Goal: Task Accomplishment & Management: Use online tool/utility

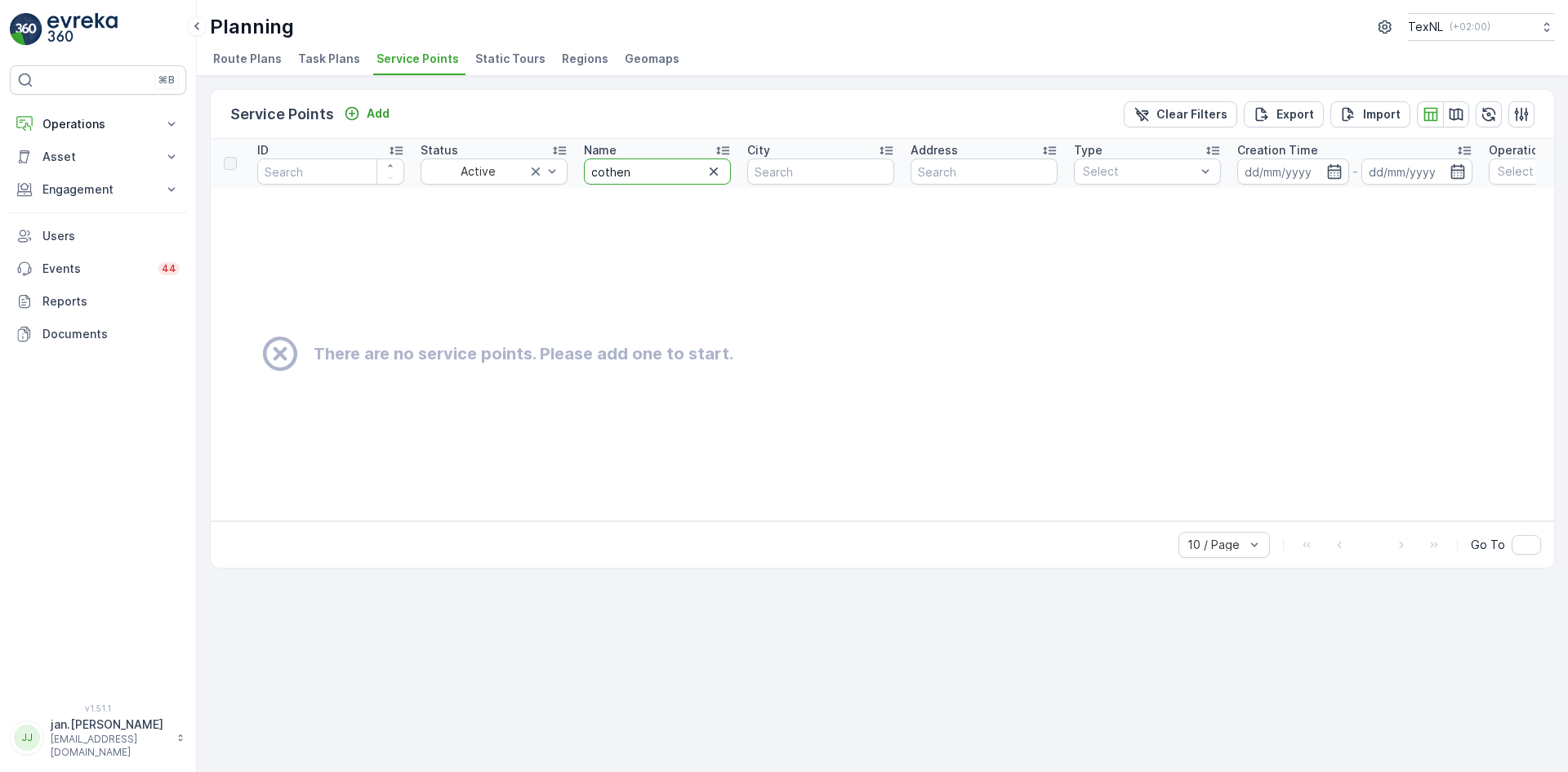
drag, startPoint x: 682, startPoint y: 170, endPoint x: 497, endPoint y: 214, distance: 190.2
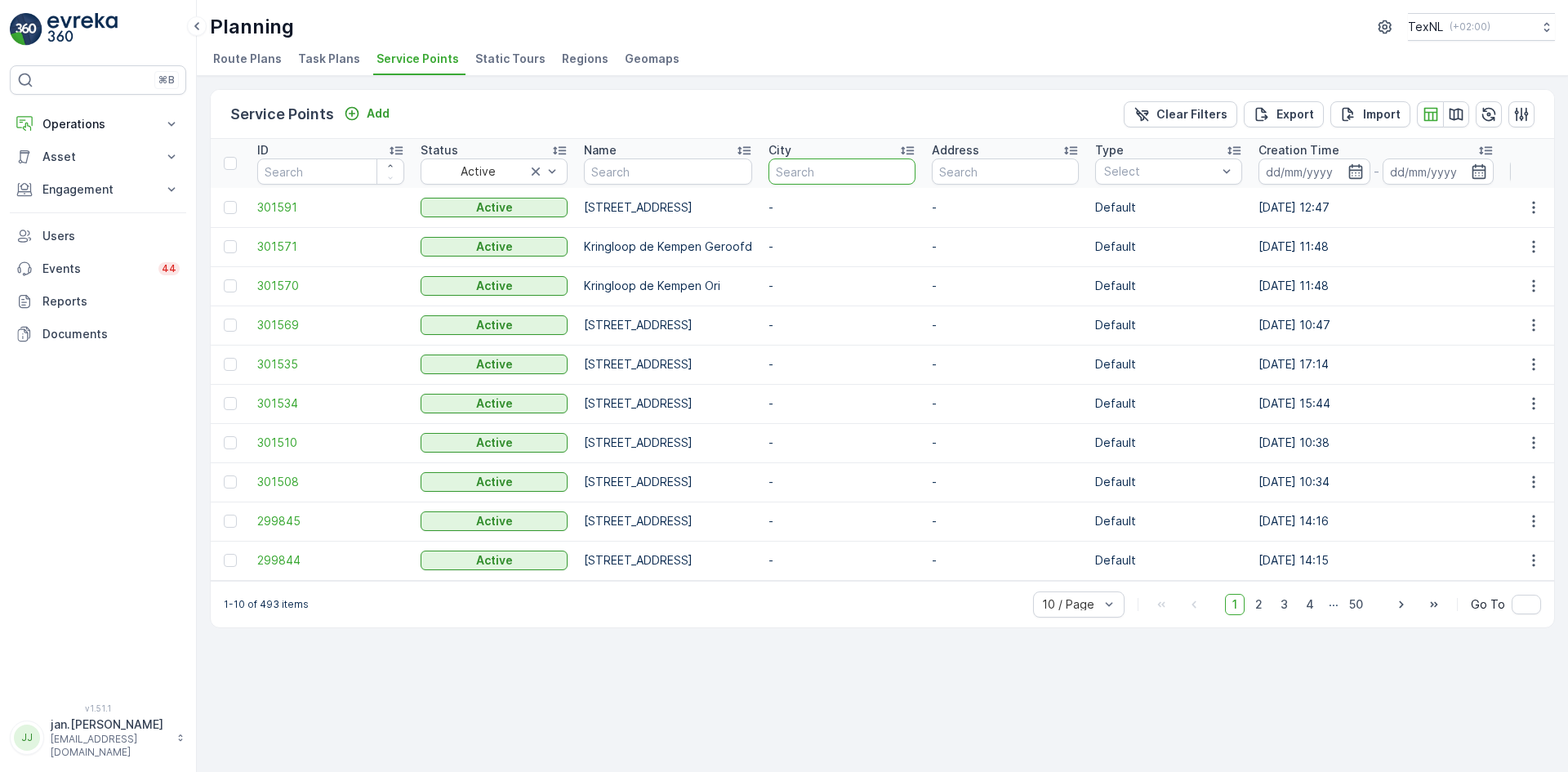
click at [915, 170] on input "text" at bounding box center [842, 172] width 147 height 26
type input "cothen"
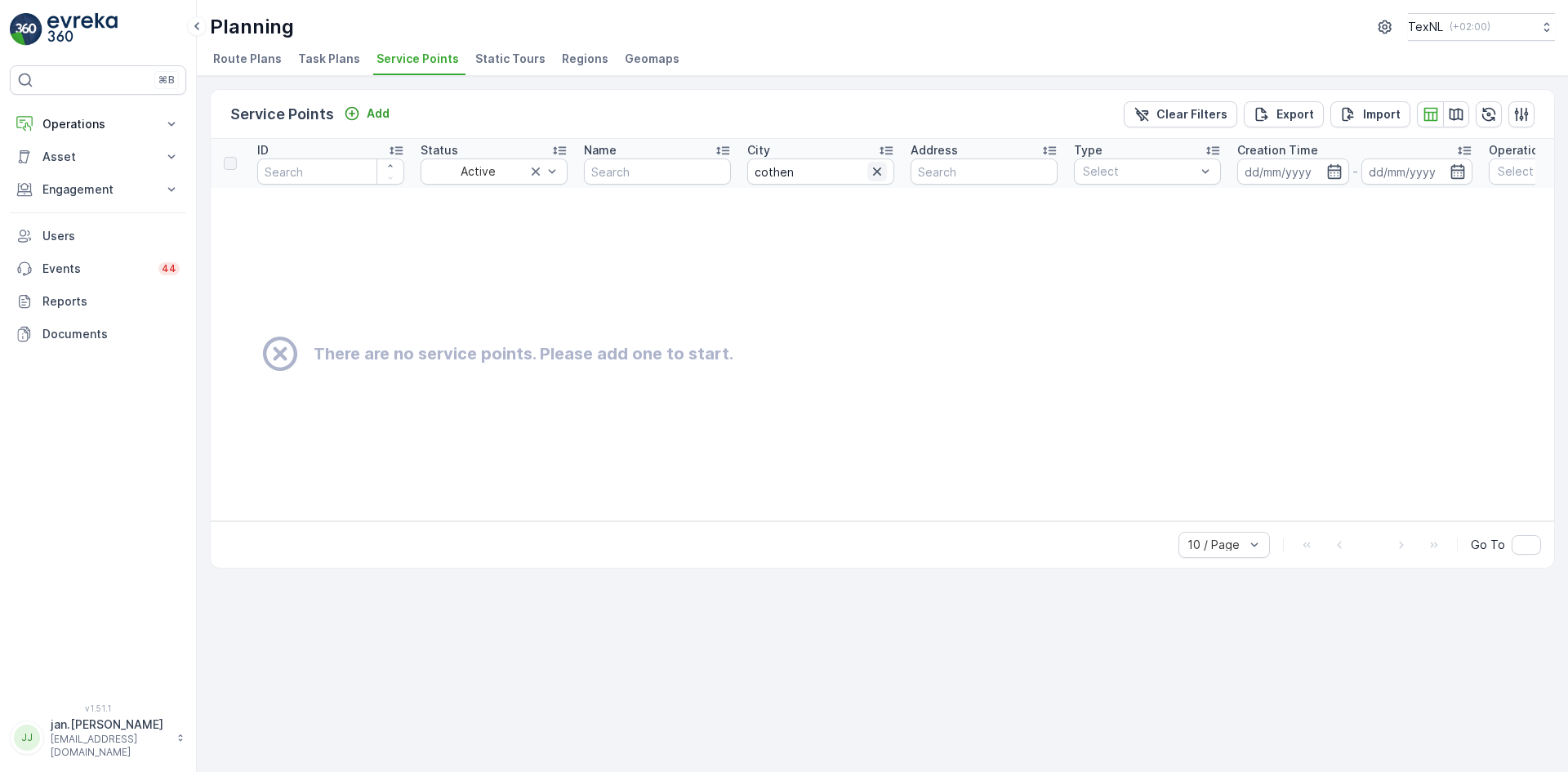
click at [880, 171] on icon "button" at bounding box center [877, 172] width 17 height 17
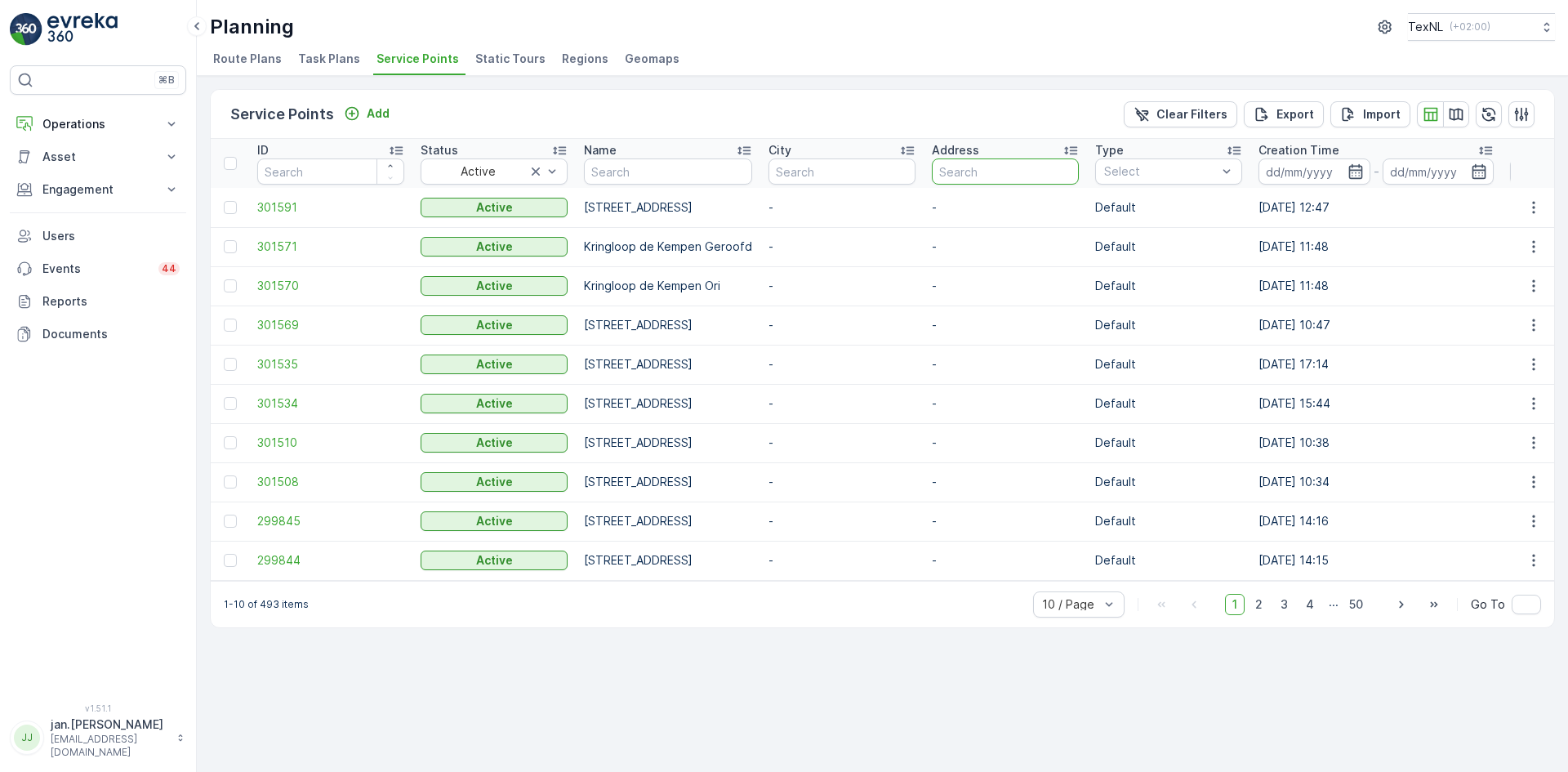
click at [1079, 173] on input "text" at bounding box center [1005, 172] width 147 height 26
type input "[DEMOGRAPHIC_DATA]"
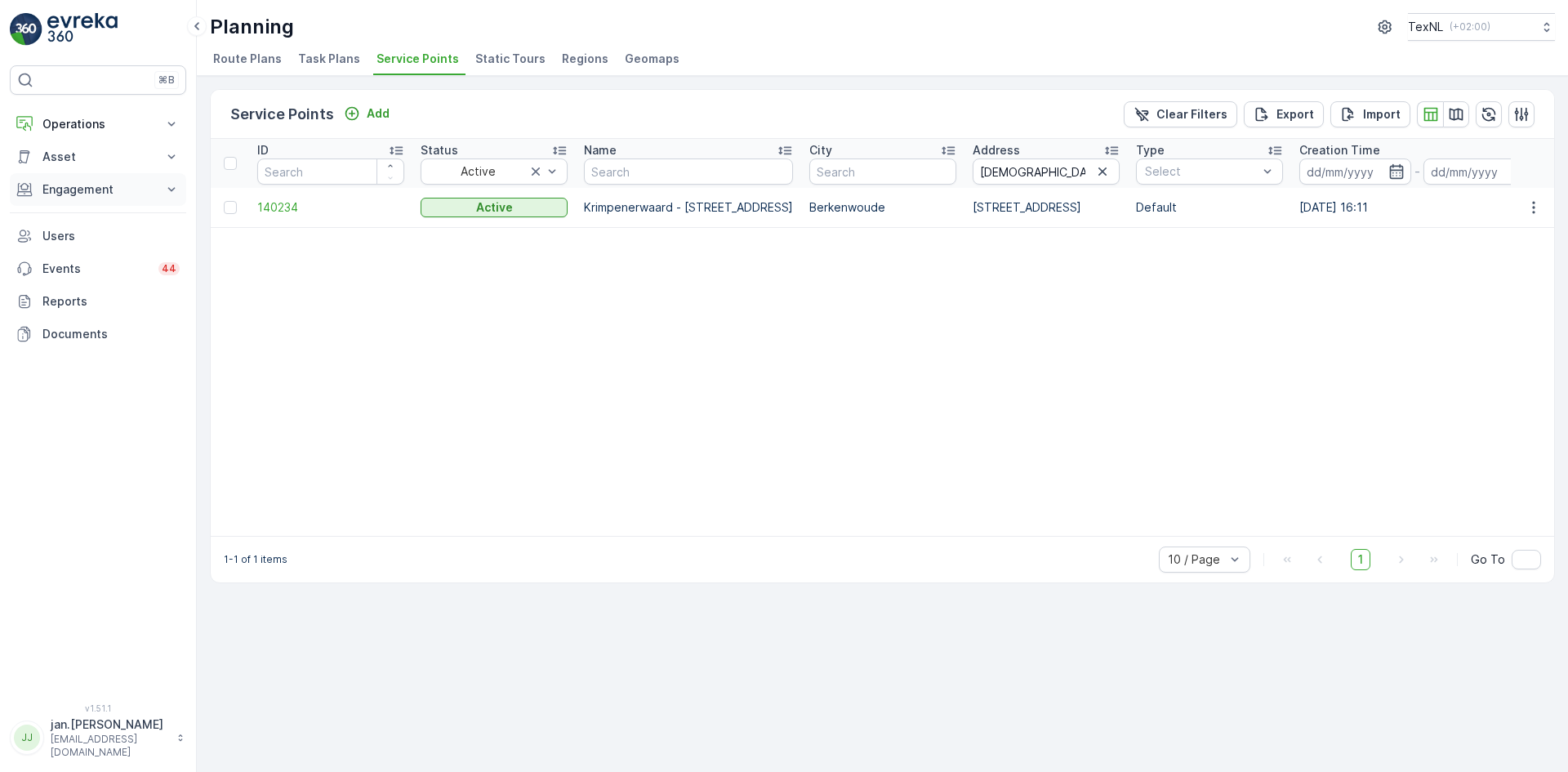
click at [82, 191] on p "Engagement" at bounding box center [98, 189] width 111 height 17
click at [75, 124] on p "Operations" at bounding box center [98, 124] width 111 height 17
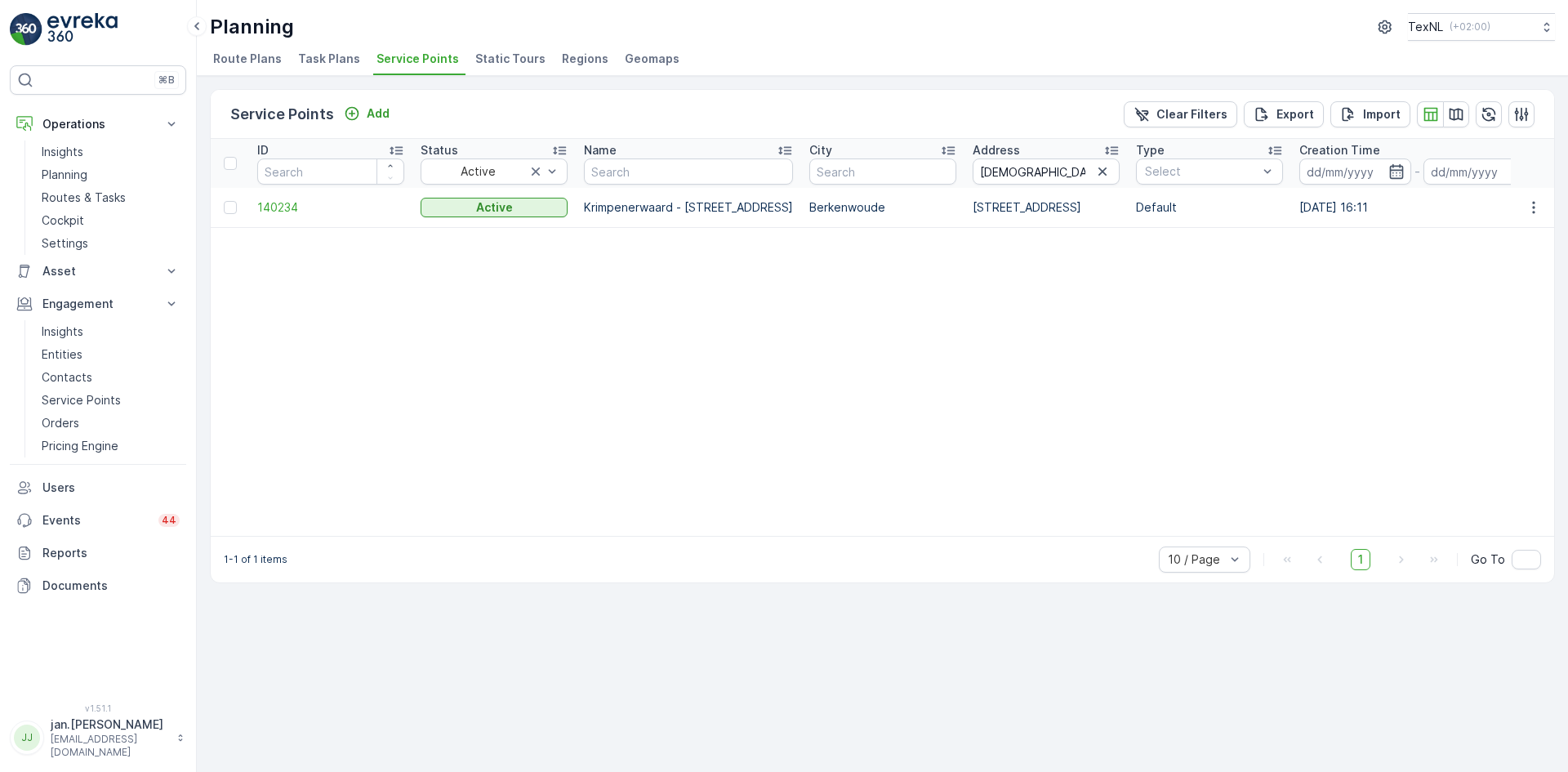
click at [412, 68] on li "Service Points" at bounding box center [419, 62] width 92 height 28
click at [1098, 173] on icon "button" at bounding box center [1102, 172] width 8 height 8
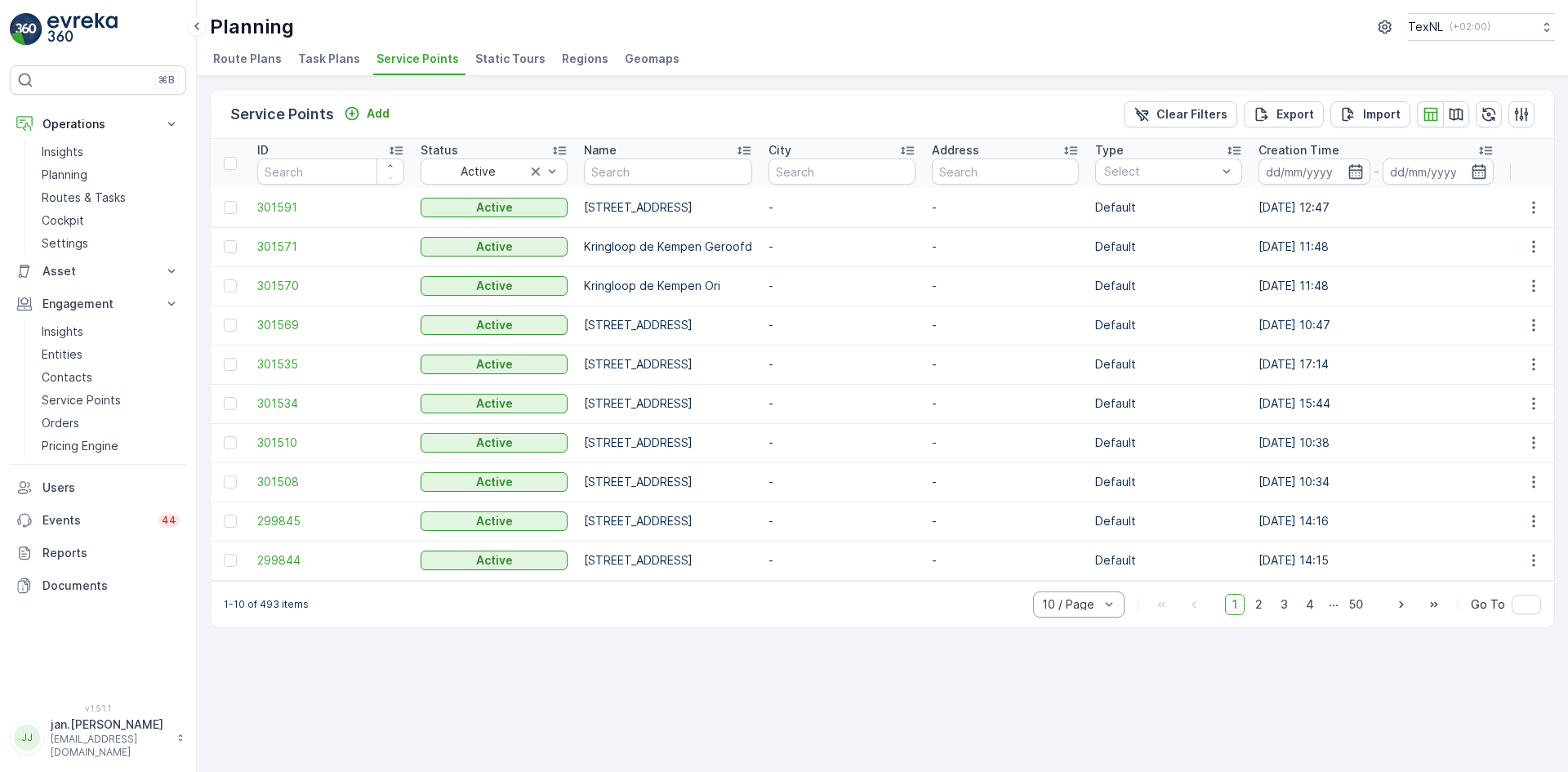
click at [1088, 617] on div "10 / Page" at bounding box center [1079, 604] width 91 height 26
click at [1052, 575] on span "50 / Page" at bounding box center [1069, 569] width 54 height 13
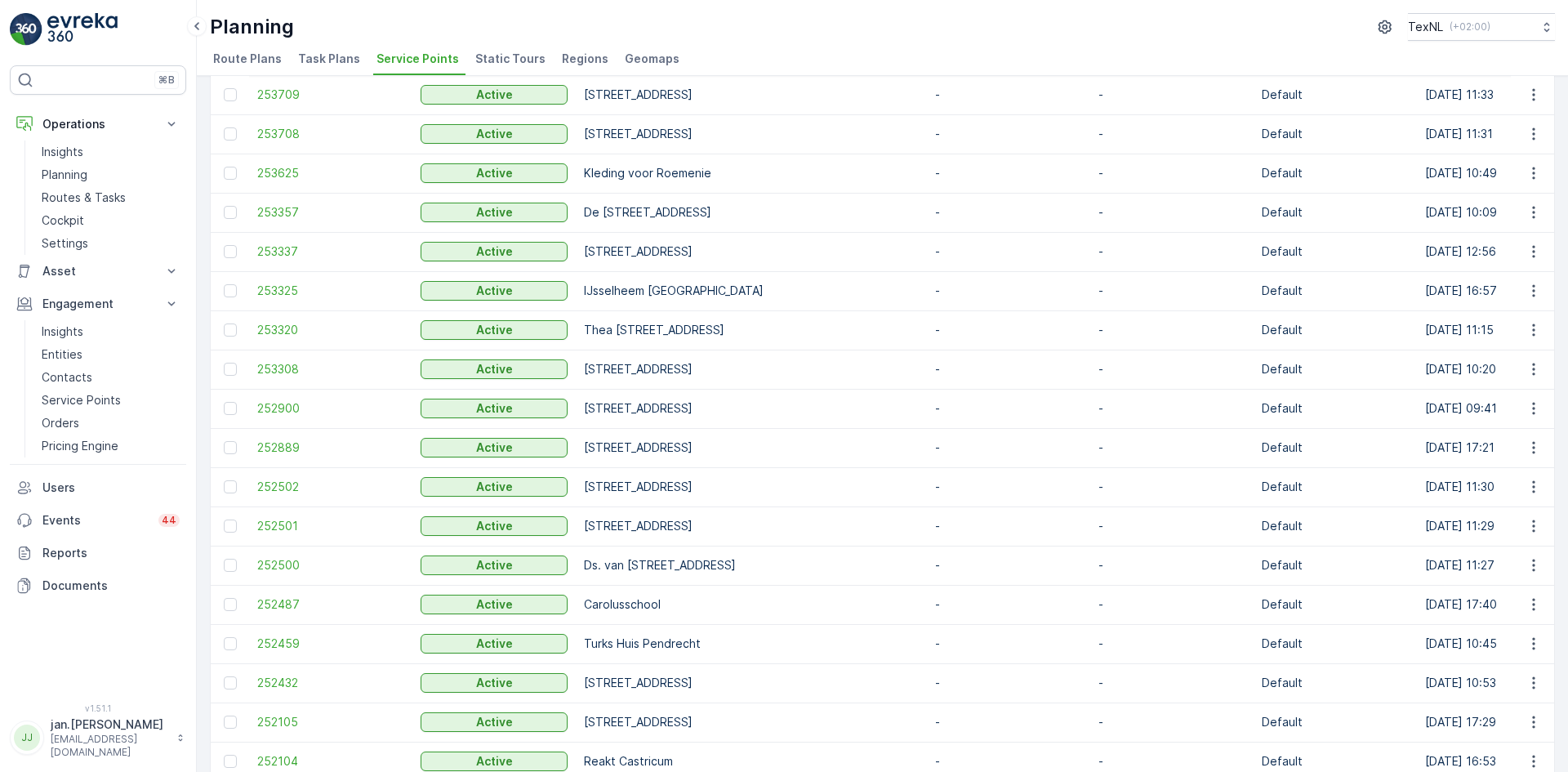
scroll to position [572, 0]
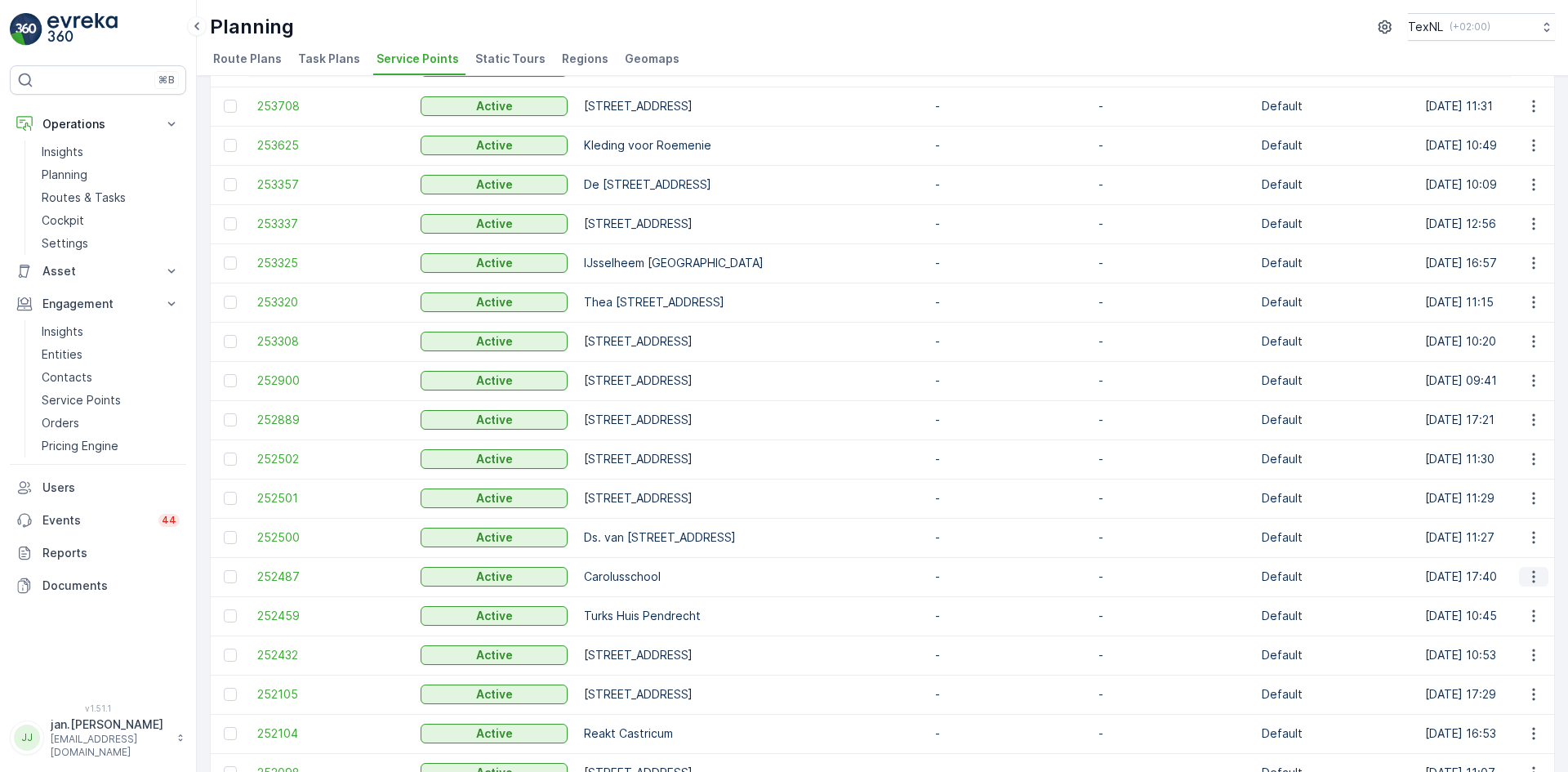
click at [1528, 578] on icon "button" at bounding box center [1534, 577] width 17 height 17
click at [1491, 615] on span "Edit Service Point" at bounding box center [1485, 624] width 98 height 17
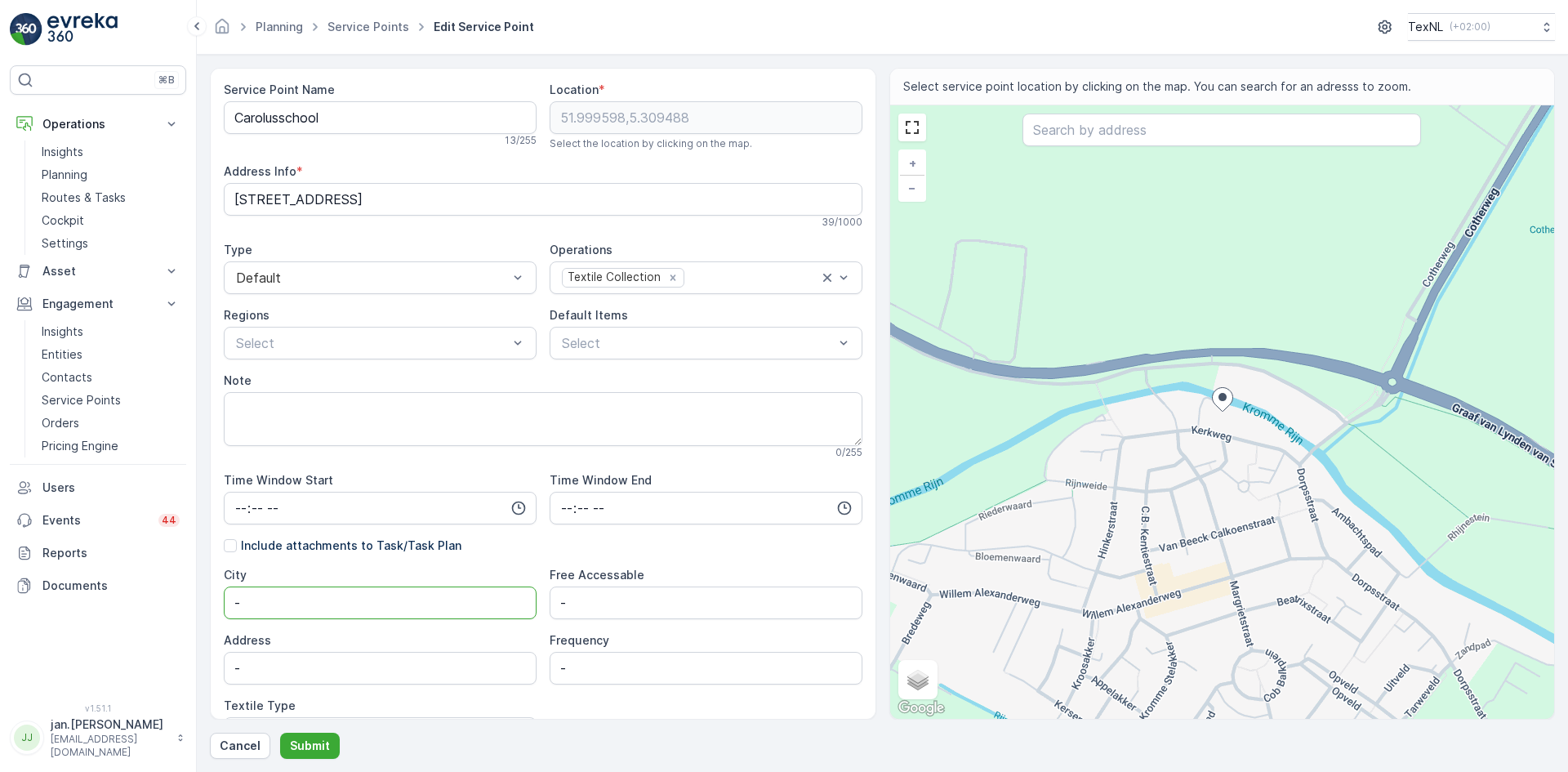
click at [302, 611] on input "-" at bounding box center [379, 602] width 312 height 33
type input "Cothen"
drag, startPoint x: 272, startPoint y: 666, endPoint x: 116, endPoint y: 683, distance: 156.9
click at [116, 683] on div "⌘B Operations Insights Planning Routes & Tasks Cockpit Settings Asset Assets En…" at bounding box center [784, 386] width 1568 height 772
type input "[DEMOGRAPHIC_DATA][STREET_ADDRESS]"
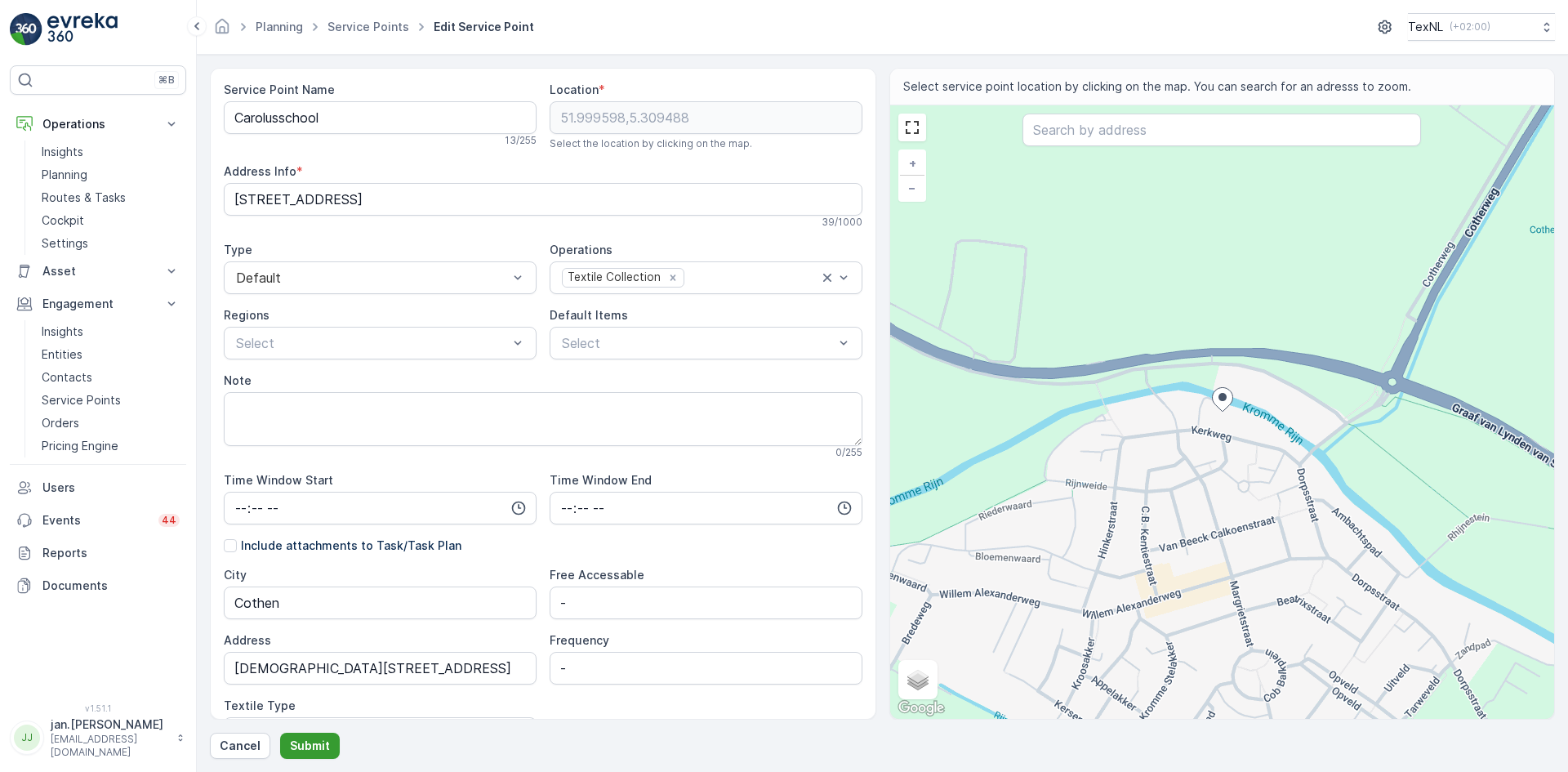
click at [325, 739] on p "Submit" at bounding box center [309, 746] width 40 height 17
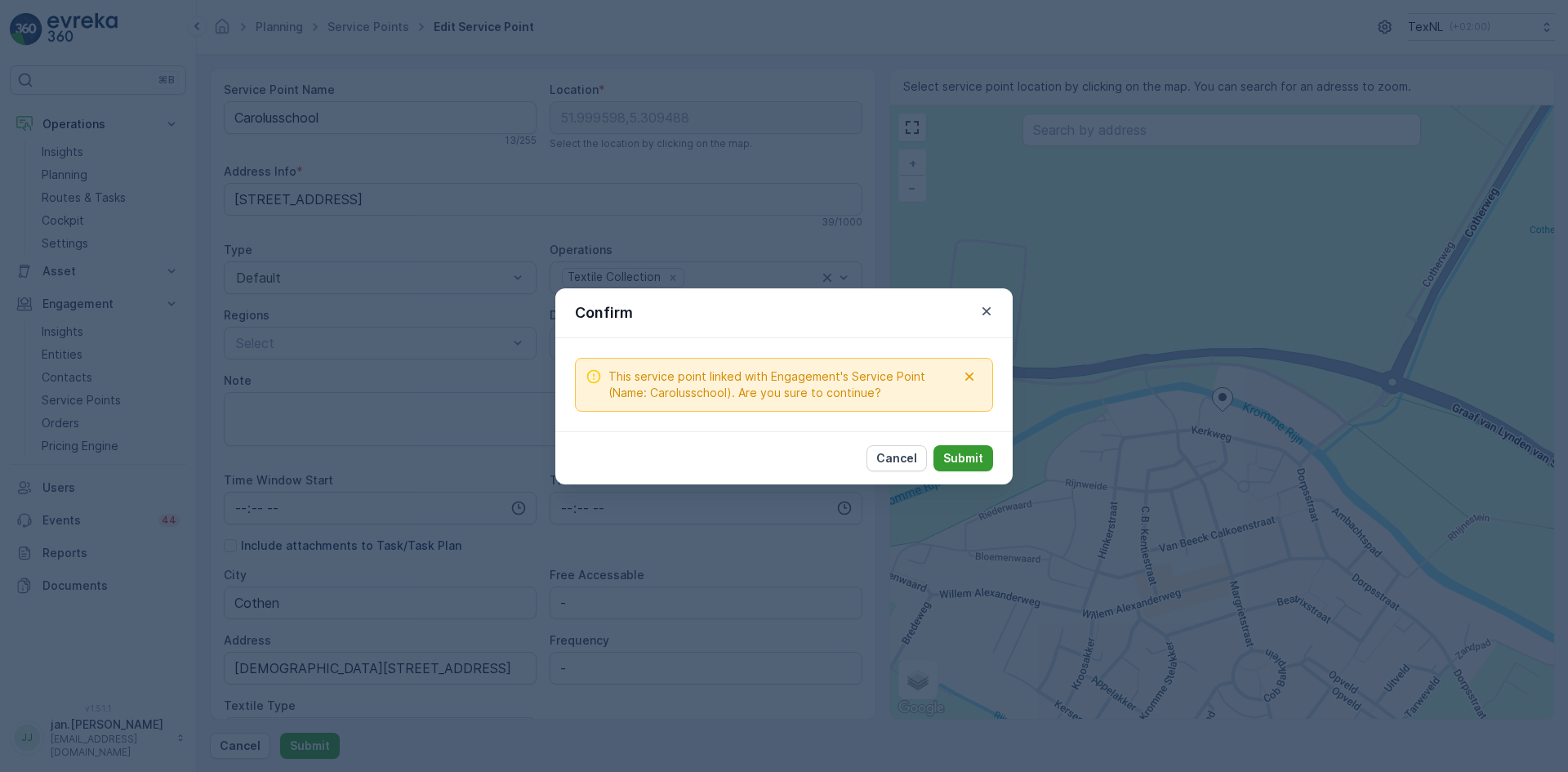
click at [964, 451] on p "Submit" at bounding box center [963, 459] width 40 height 17
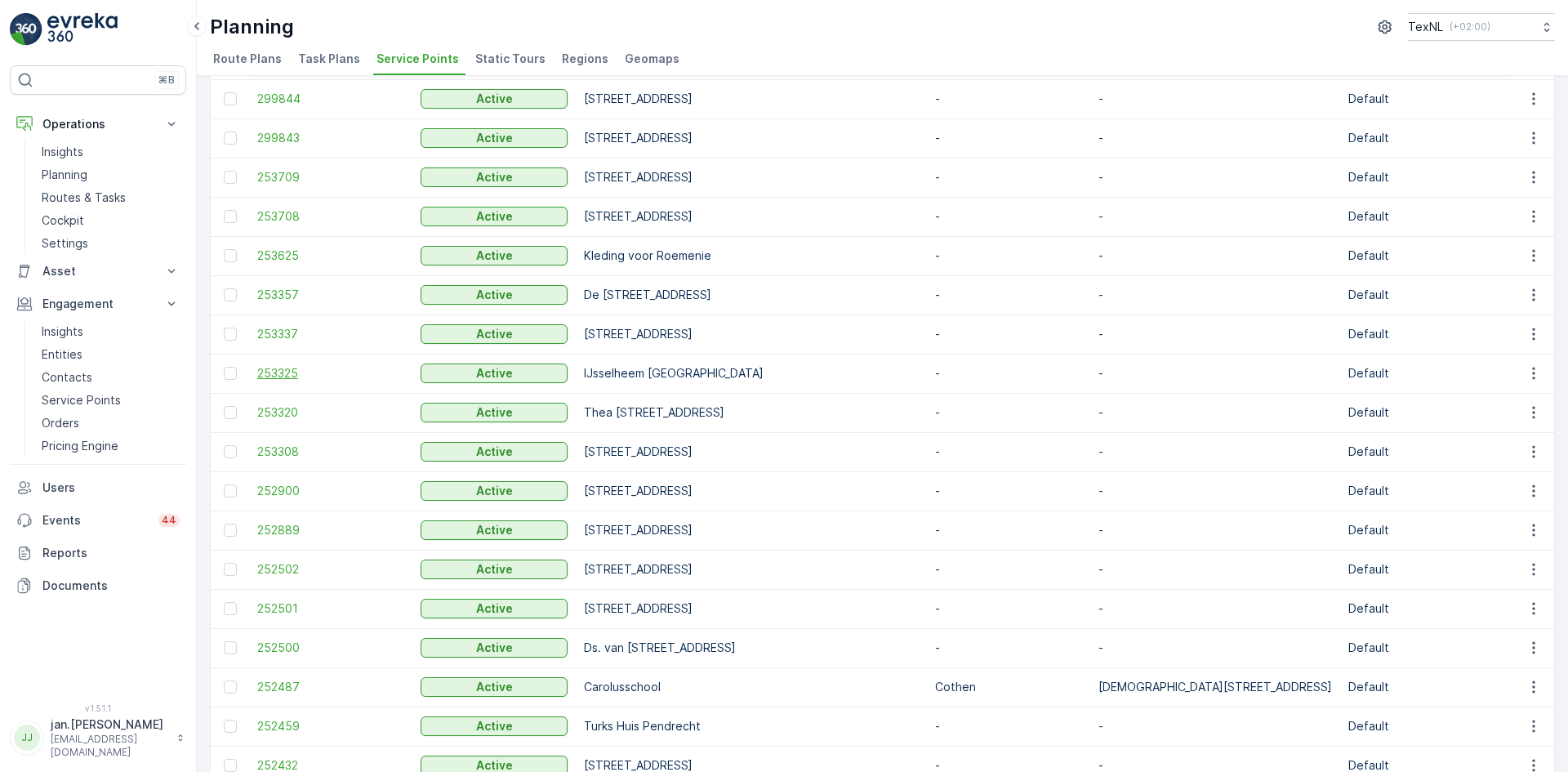
scroll to position [489, 0]
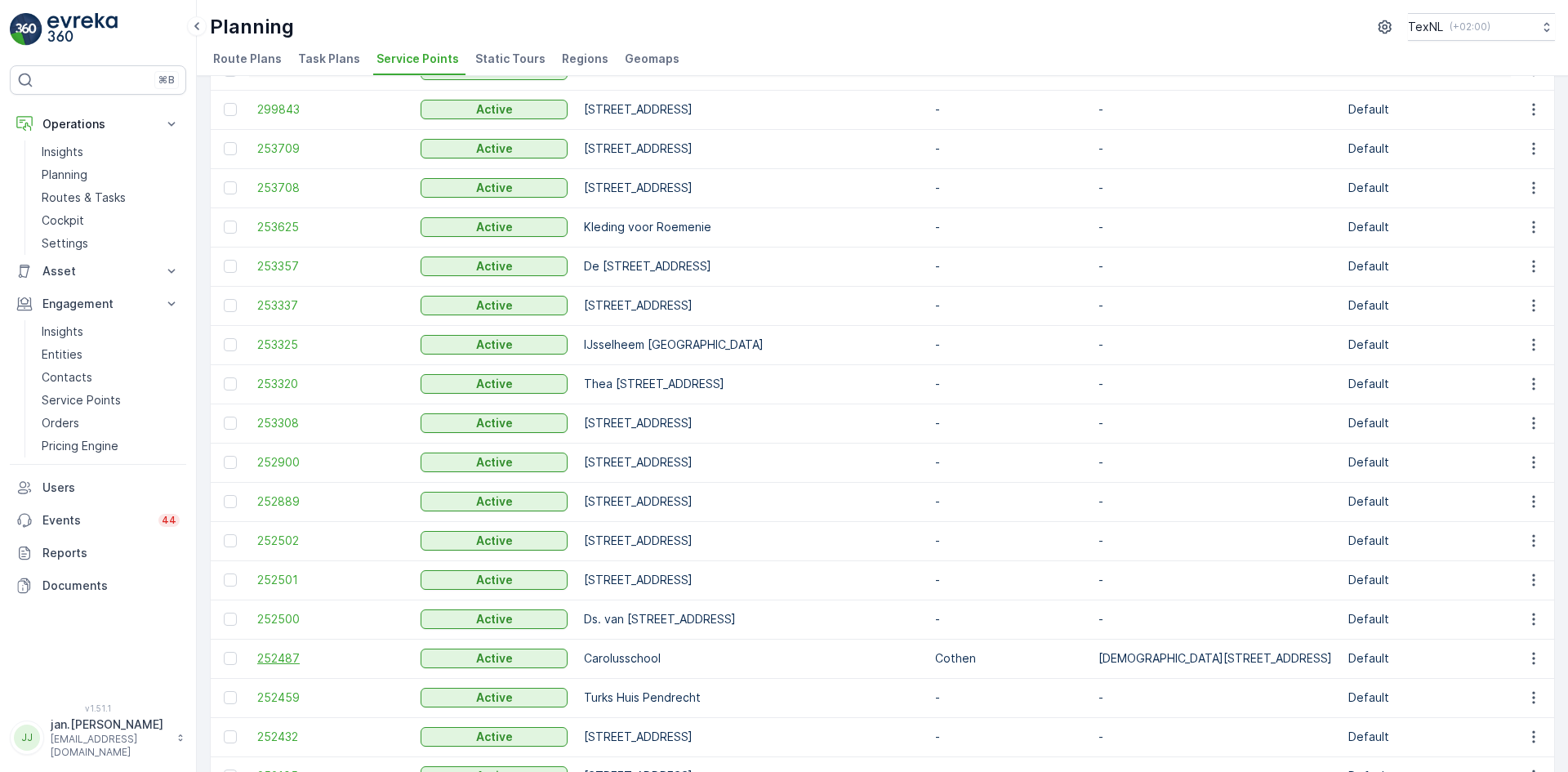
click at [271, 651] on span "252487" at bounding box center [331, 658] width 147 height 17
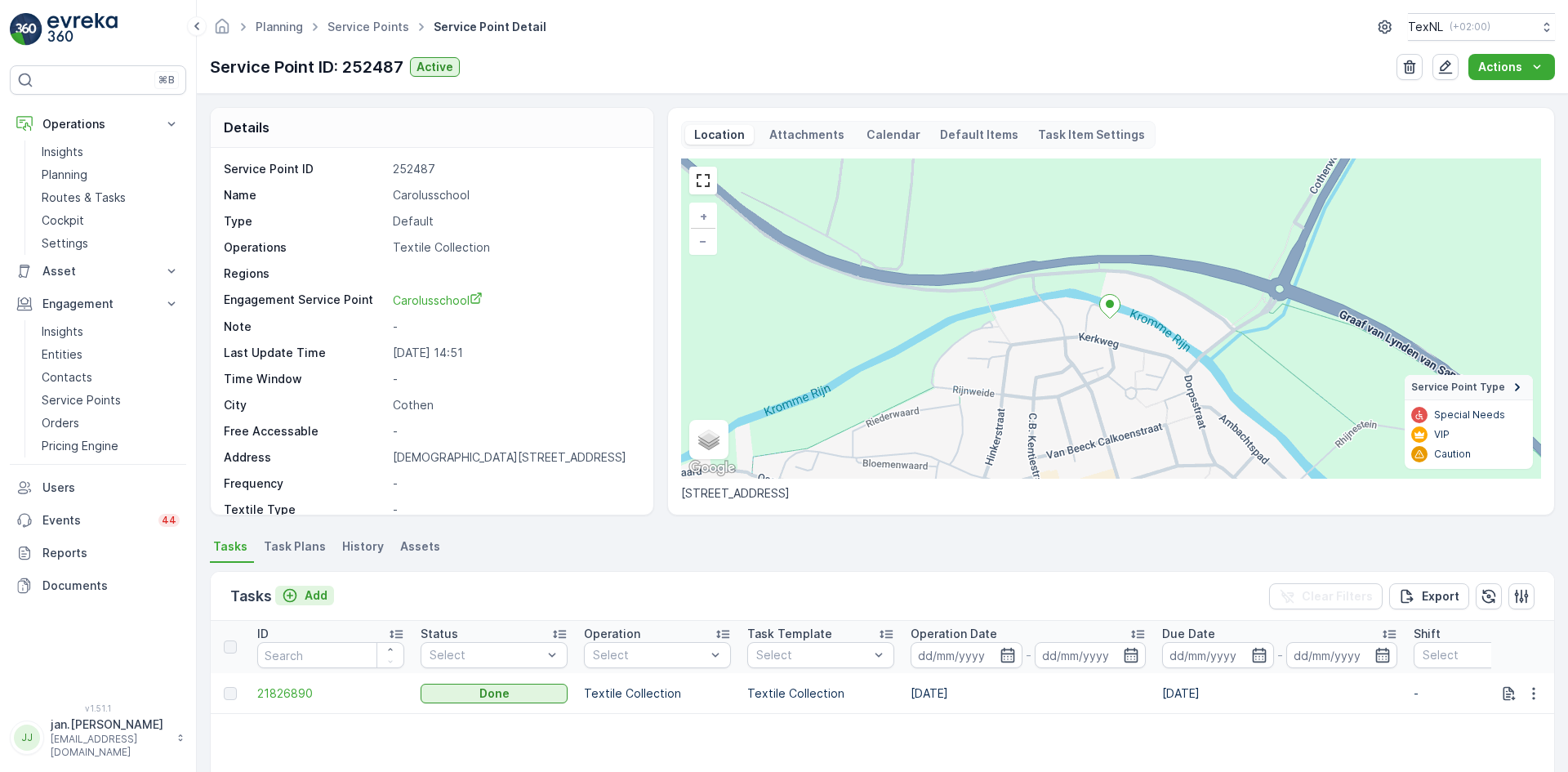
click at [324, 591] on p "Add" at bounding box center [316, 596] width 23 height 17
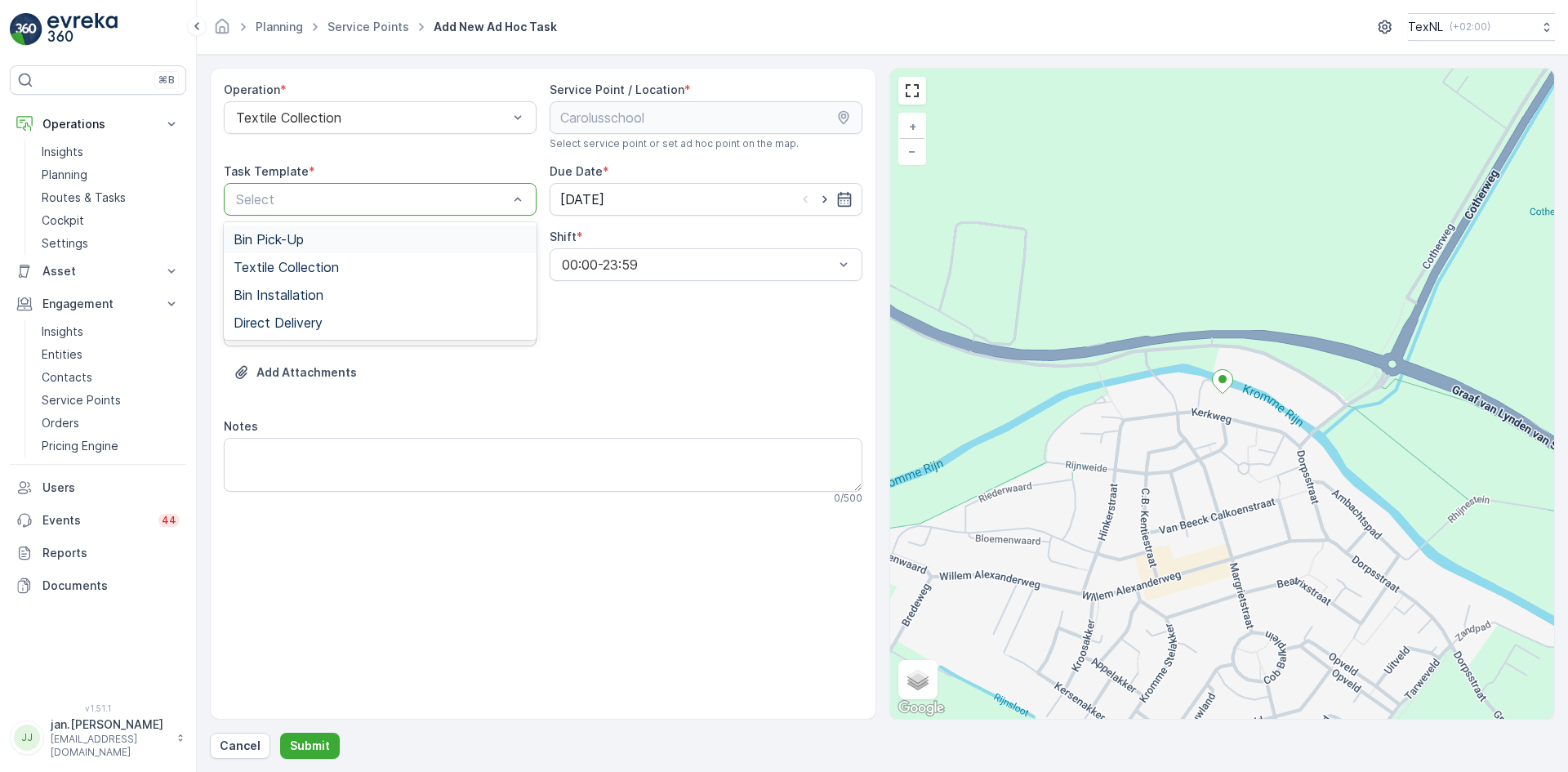
click at [351, 184] on div "Select" at bounding box center [379, 199] width 312 height 33
click at [287, 264] on span "Textile Collection" at bounding box center [285, 268] width 105 height 15
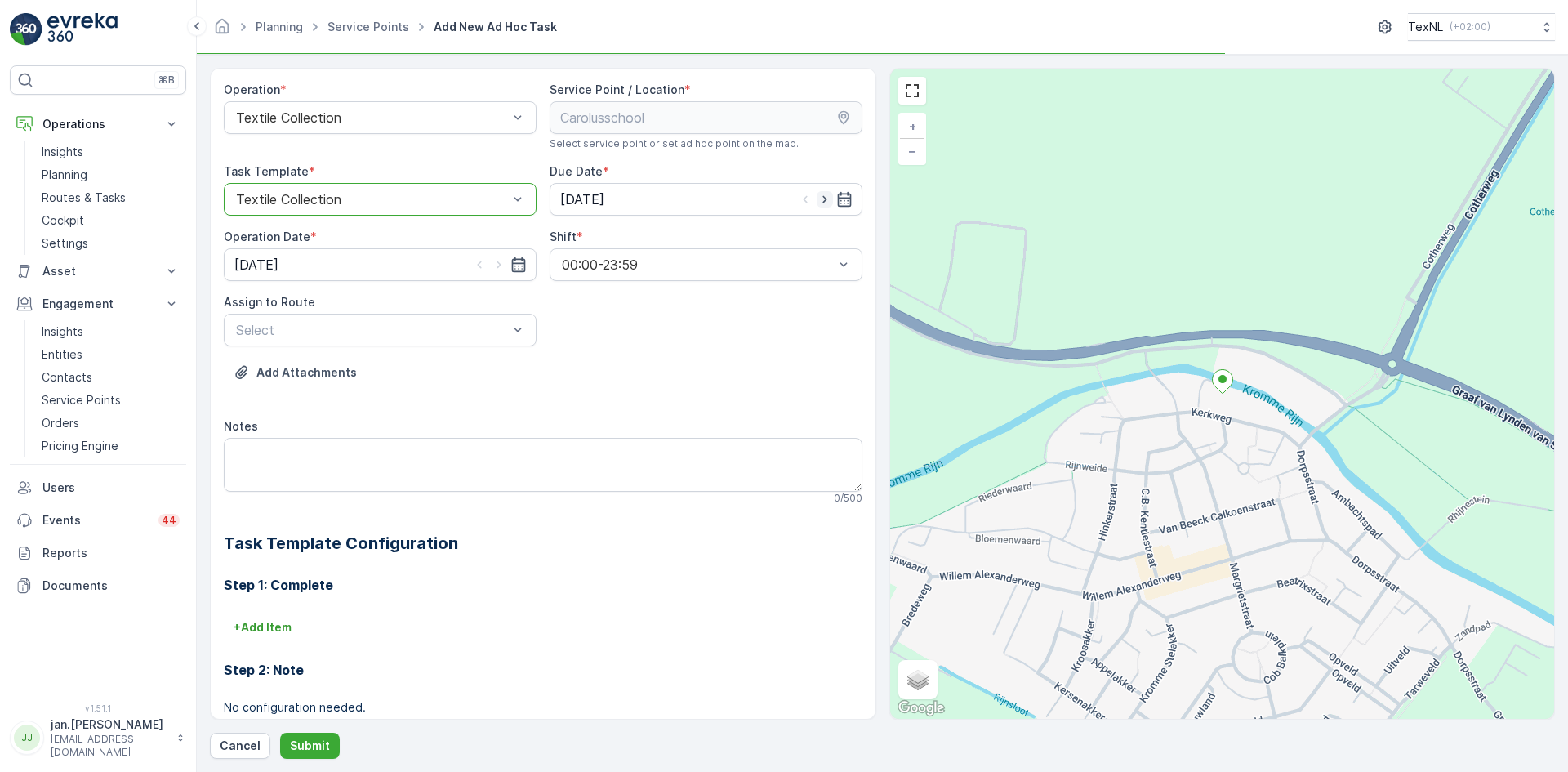
click at [825, 200] on icon "button" at bounding box center [825, 200] width 17 height 17
type input "[DATE]"
click at [496, 263] on icon "button" at bounding box center [499, 265] width 17 height 17
type input "[DATE]"
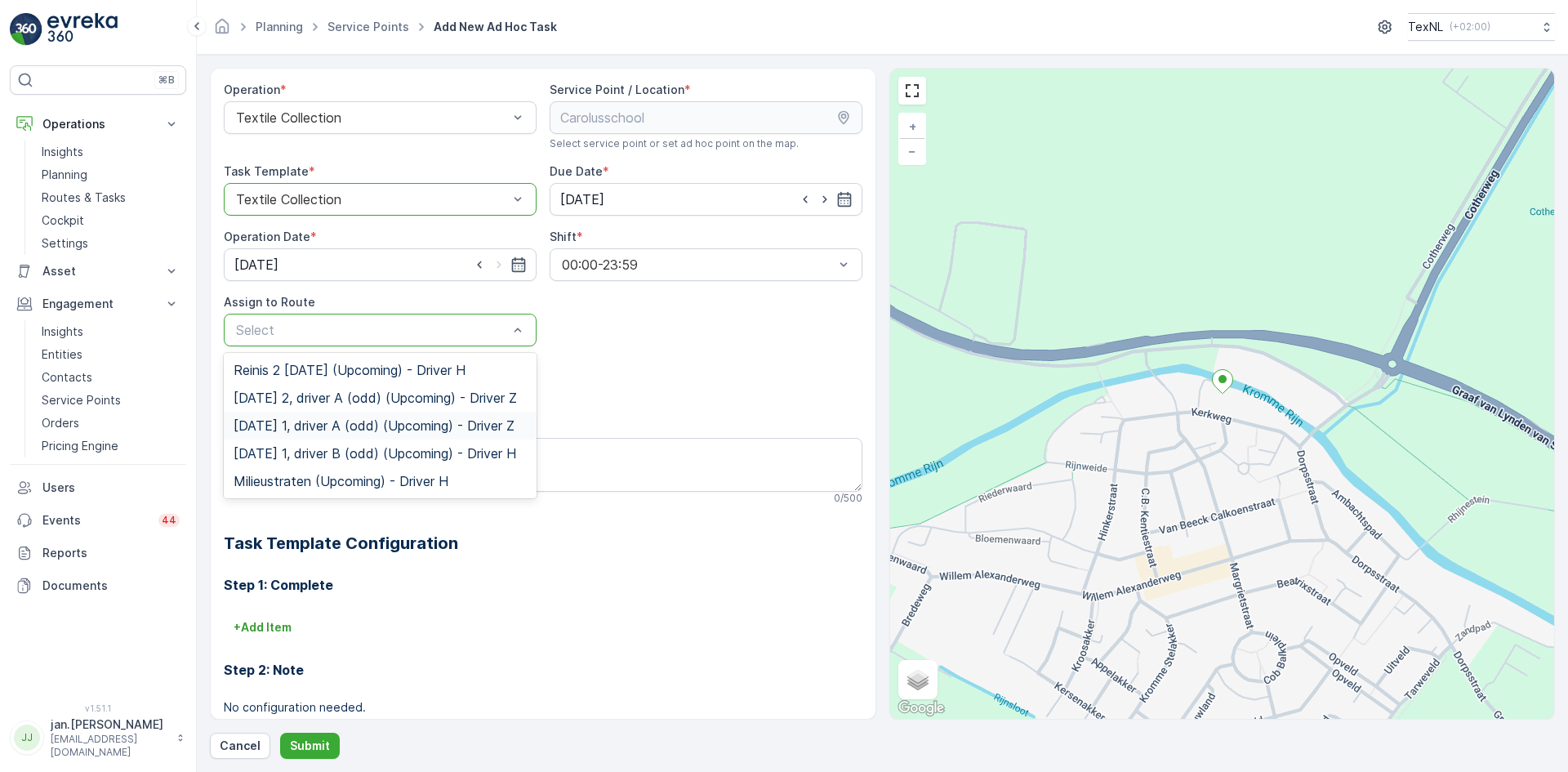
click at [308, 433] on span "[DATE] 1, driver A (odd) (Upcoming) - Driver Z" at bounding box center [373, 425] width 281 height 15
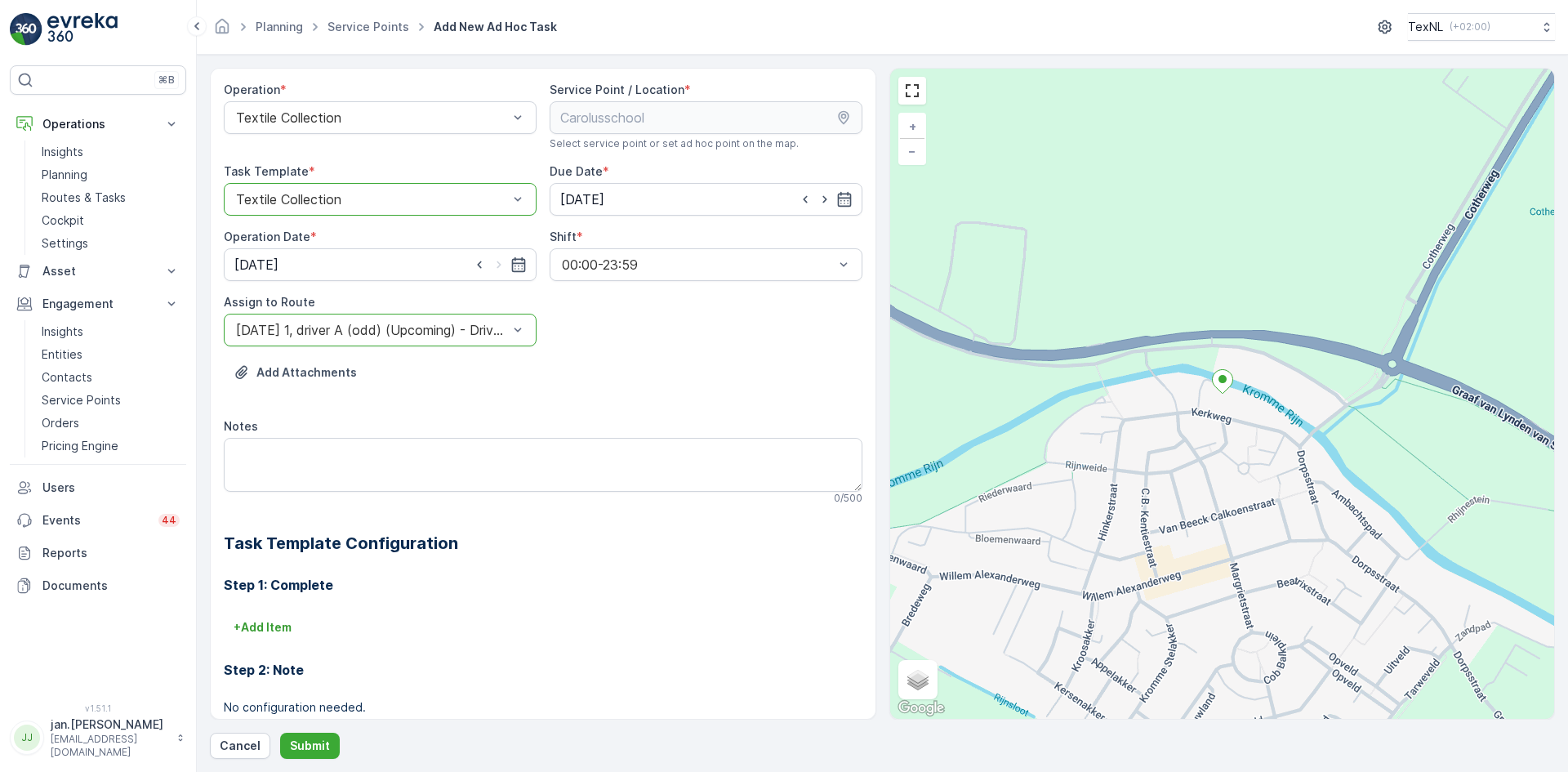
click at [317, 760] on form "Operation * Textile Collection Service Point / Location * Select service point …" at bounding box center [882, 413] width 1371 height 717
click at [317, 747] on p "Submit" at bounding box center [309, 746] width 40 height 17
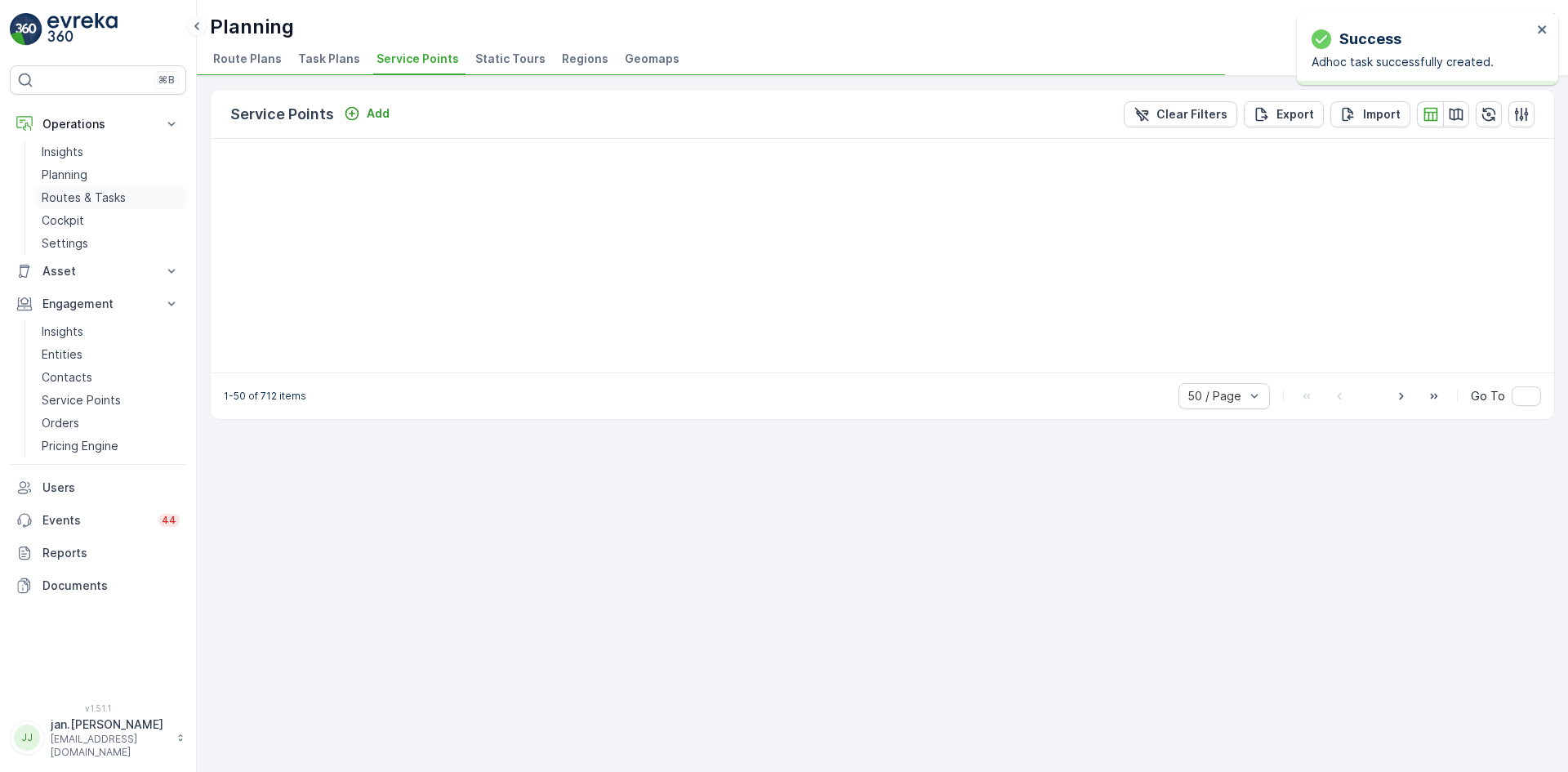
click at [87, 196] on p "Routes & Tasks" at bounding box center [84, 198] width 84 height 17
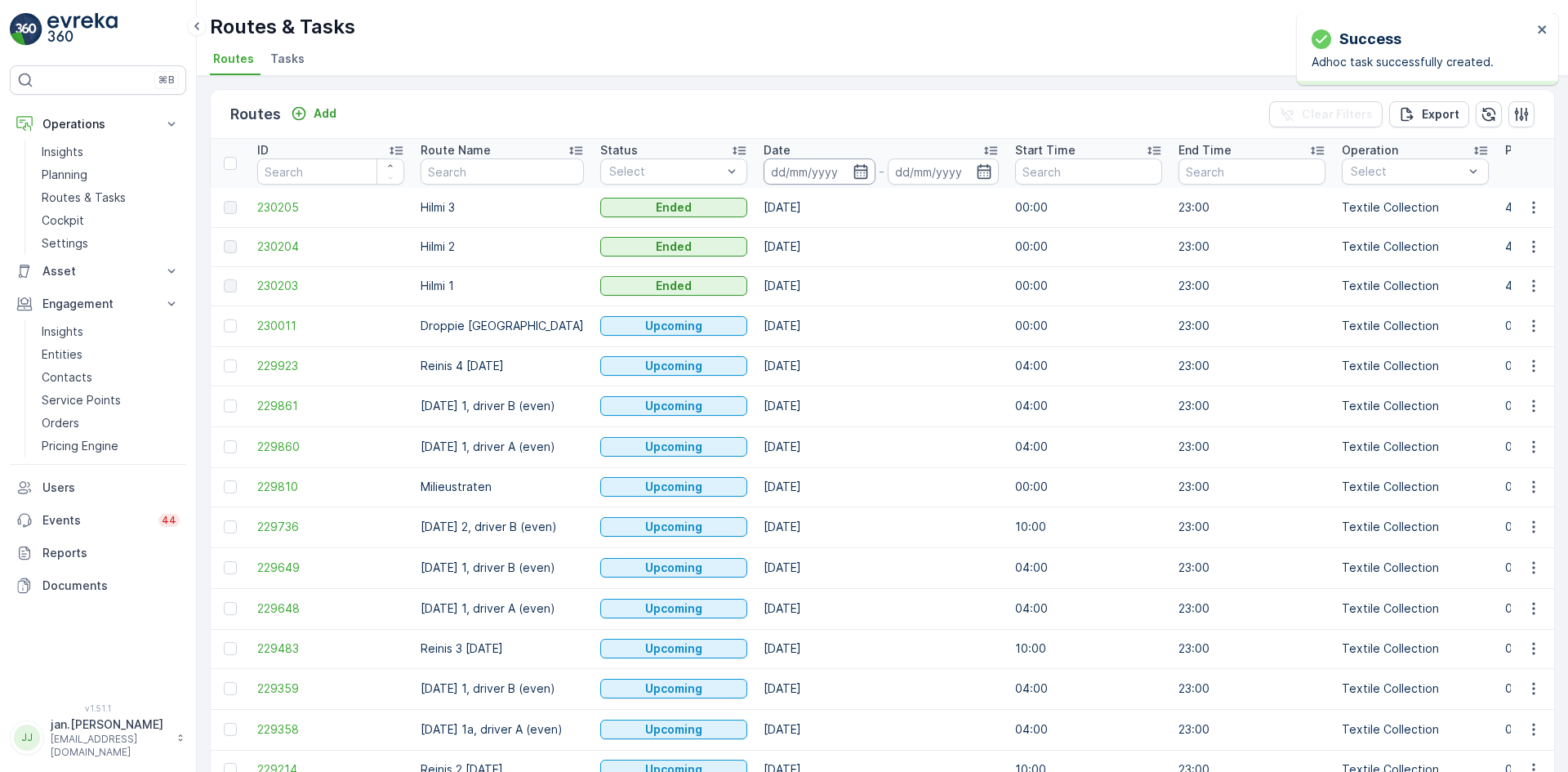
click at [818, 167] on input at bounding box center [819, 172] width 112 height 26
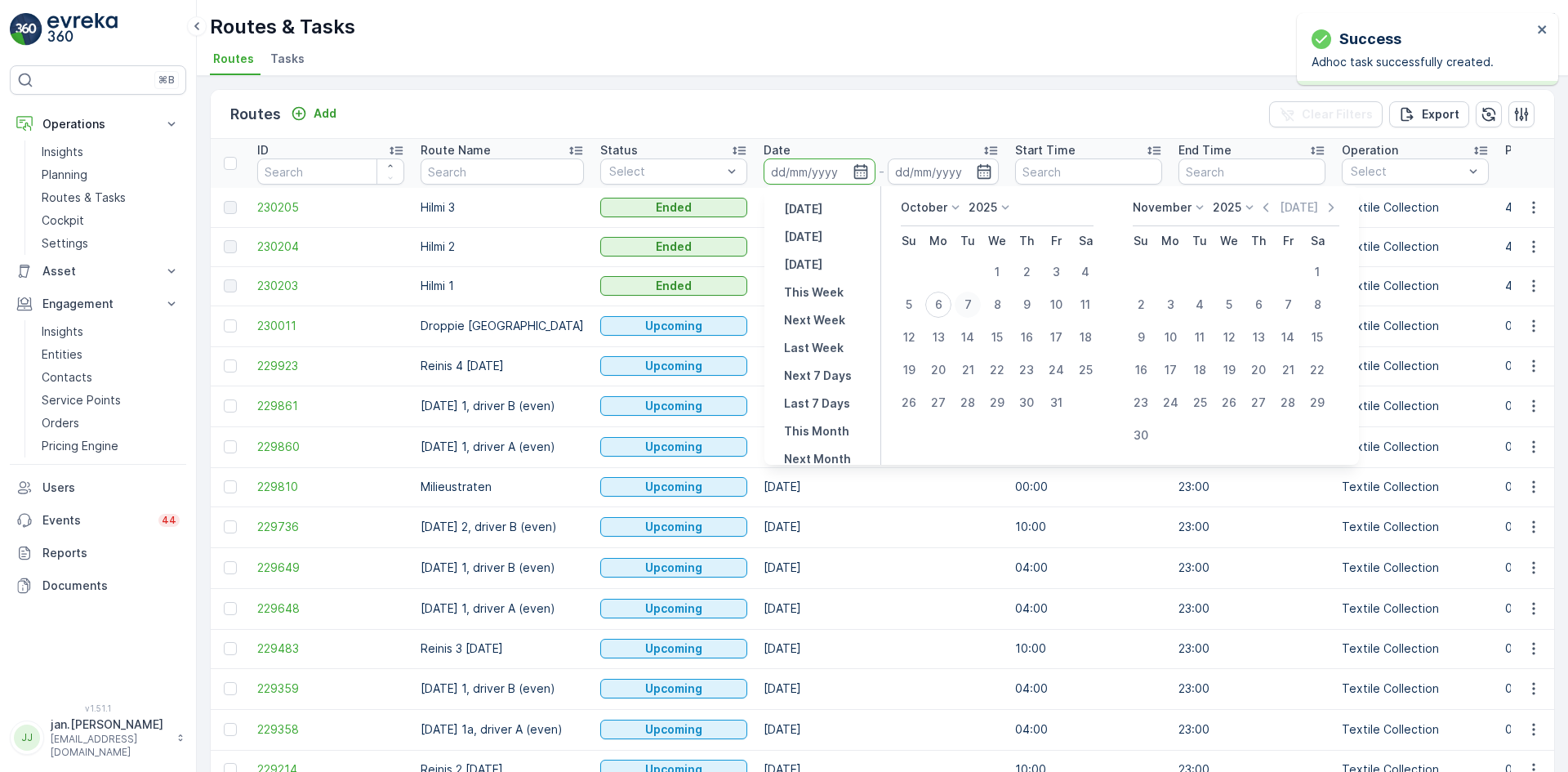
click at [963, 304] on div "7" at bounding box center [968, 305] width 26 height 26
type input "[DATE]"
click at [963, 304] on div "7" at bounding box center [968, 305] width 26 height 26
type input "[DATE]"
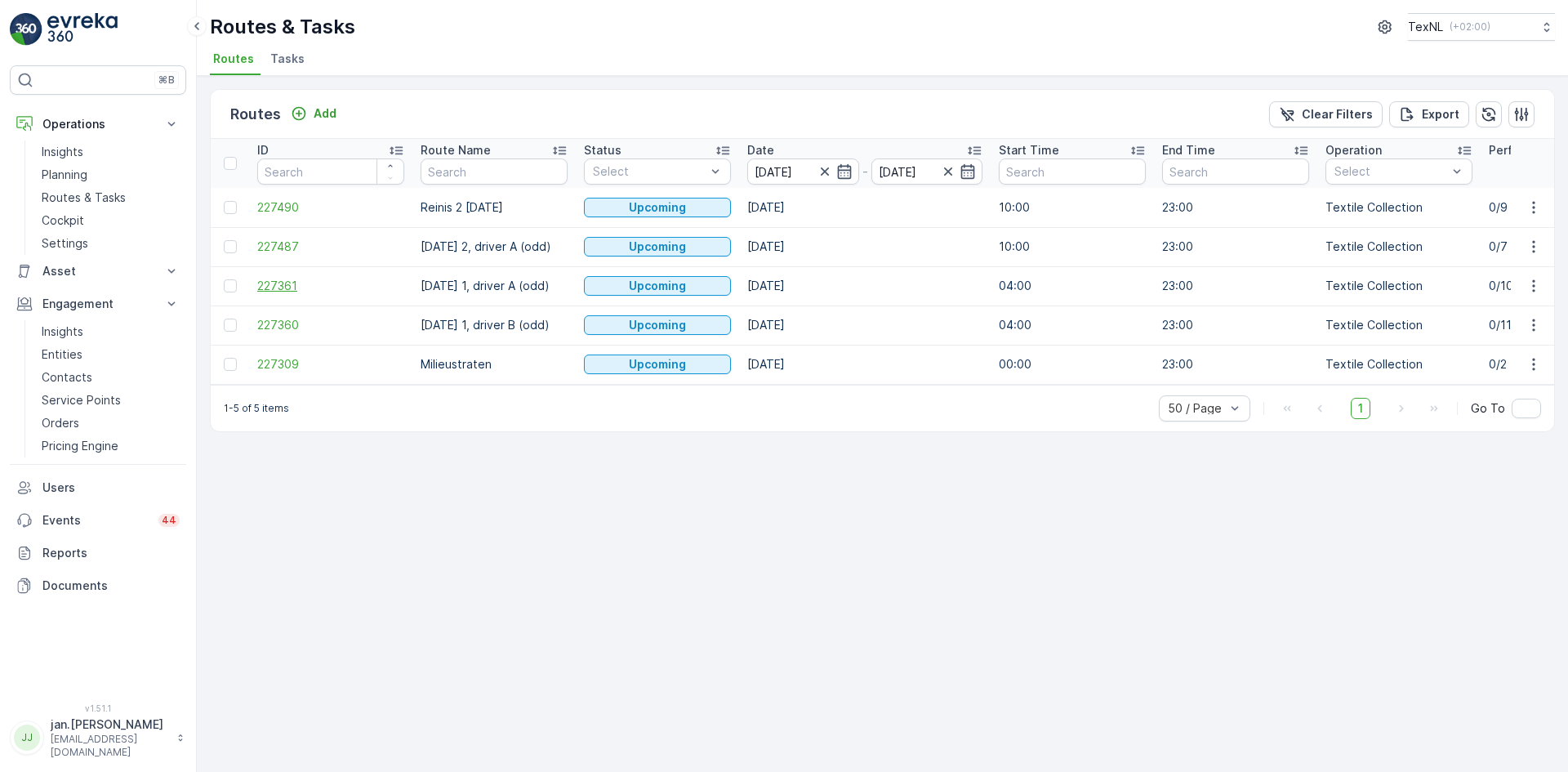
click at [285, 290] on span "227361" at bounding box center [331, 286] width 147 height 17
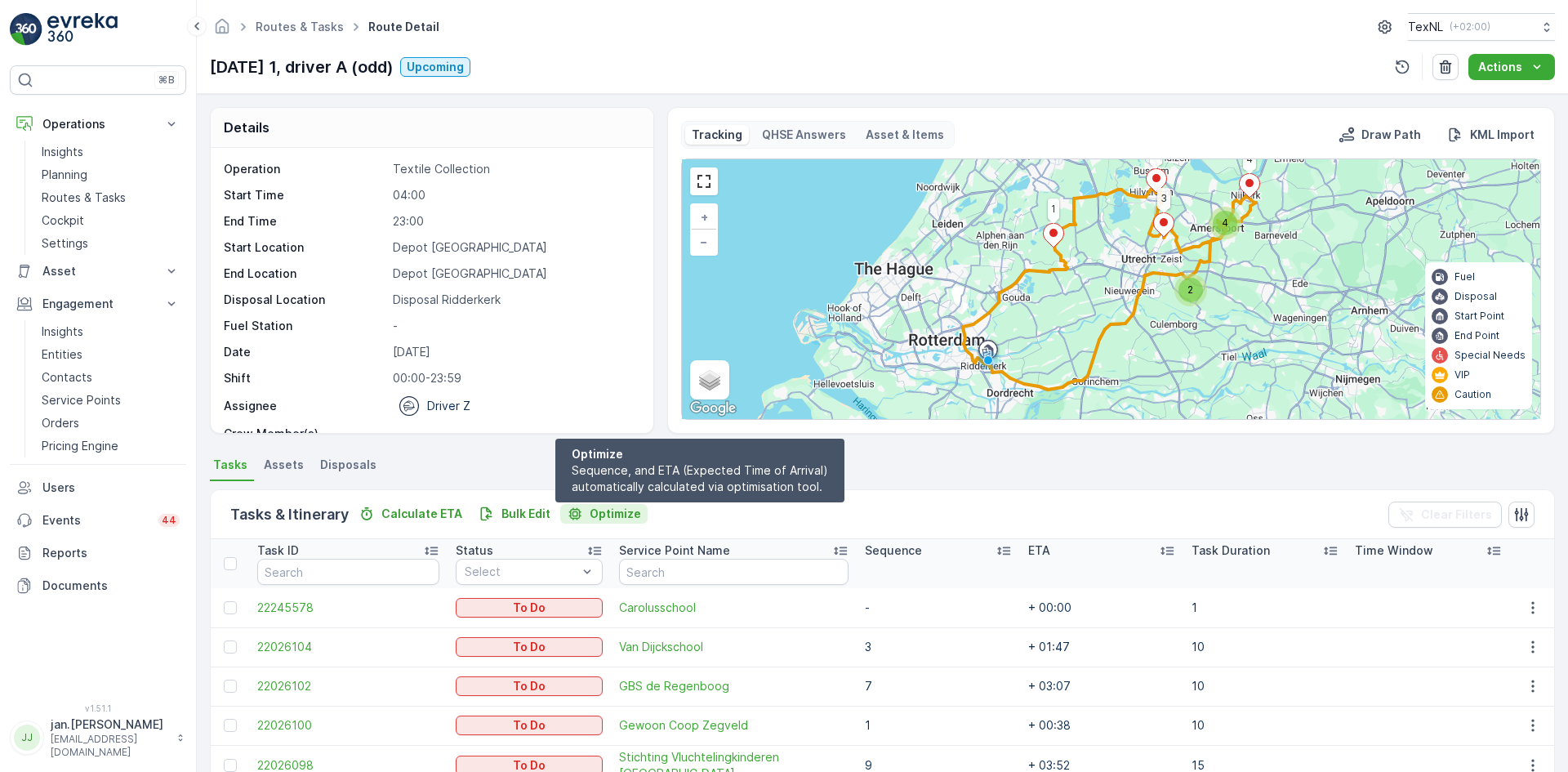
click at [597, 514] on p "Optimize" at bounding box center [614, 514] width 51 height 17
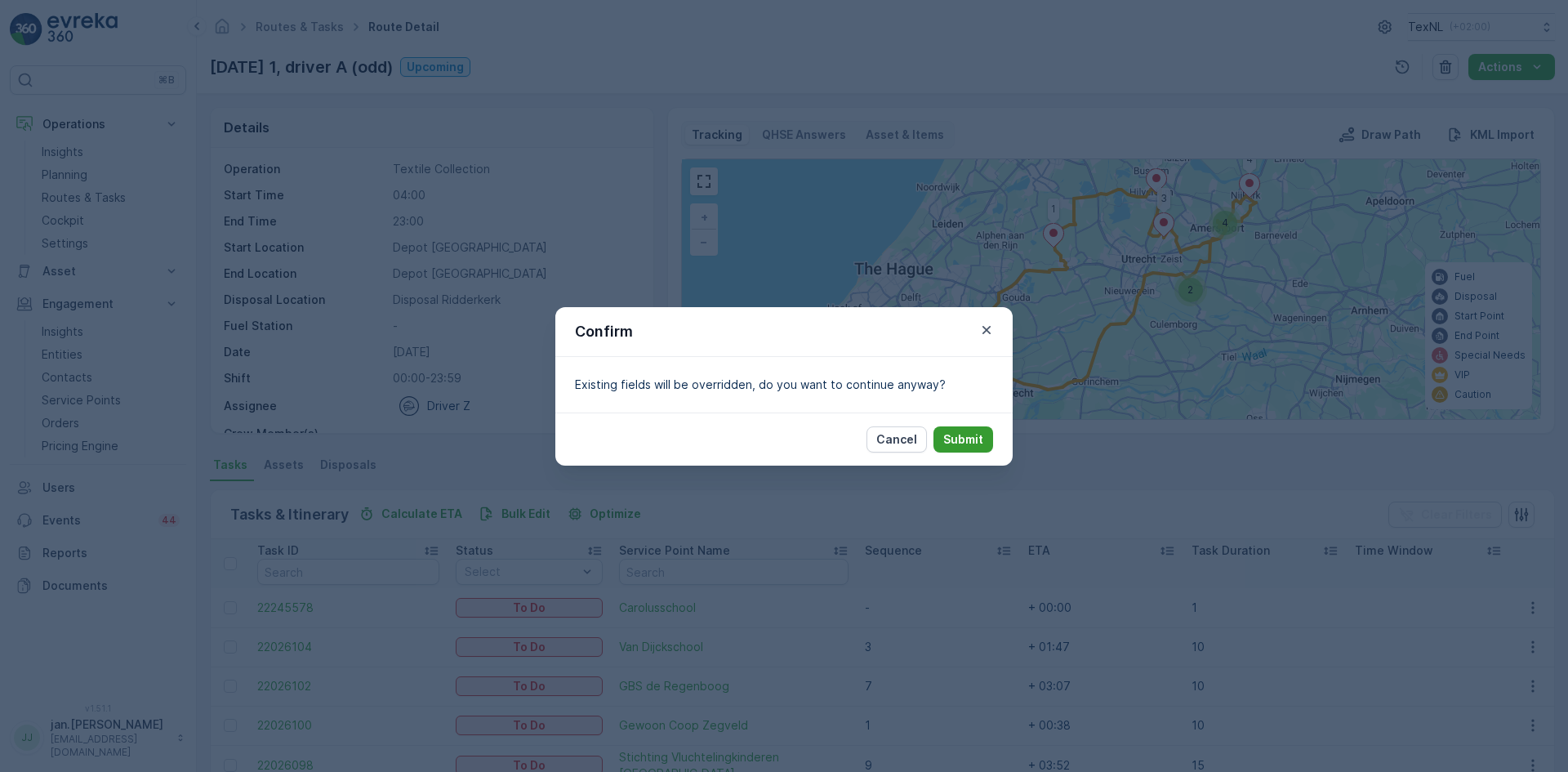
click at [938, 436] on button "Submit" at bounding box center [963, 439] width 60 height 26
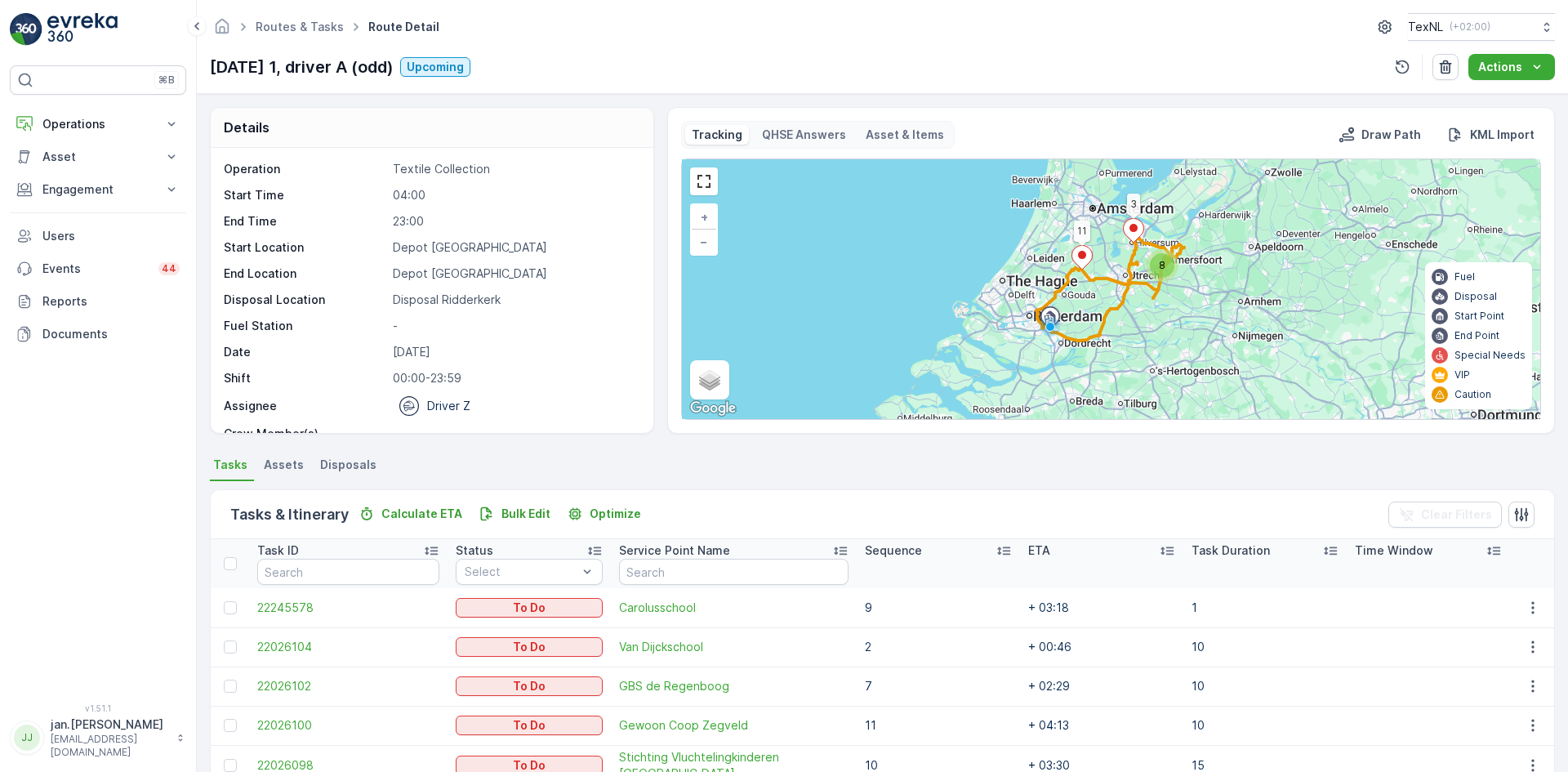
click at [904, 547] on p "Sequence" at bounding box center [892, 551] width 57 height 17
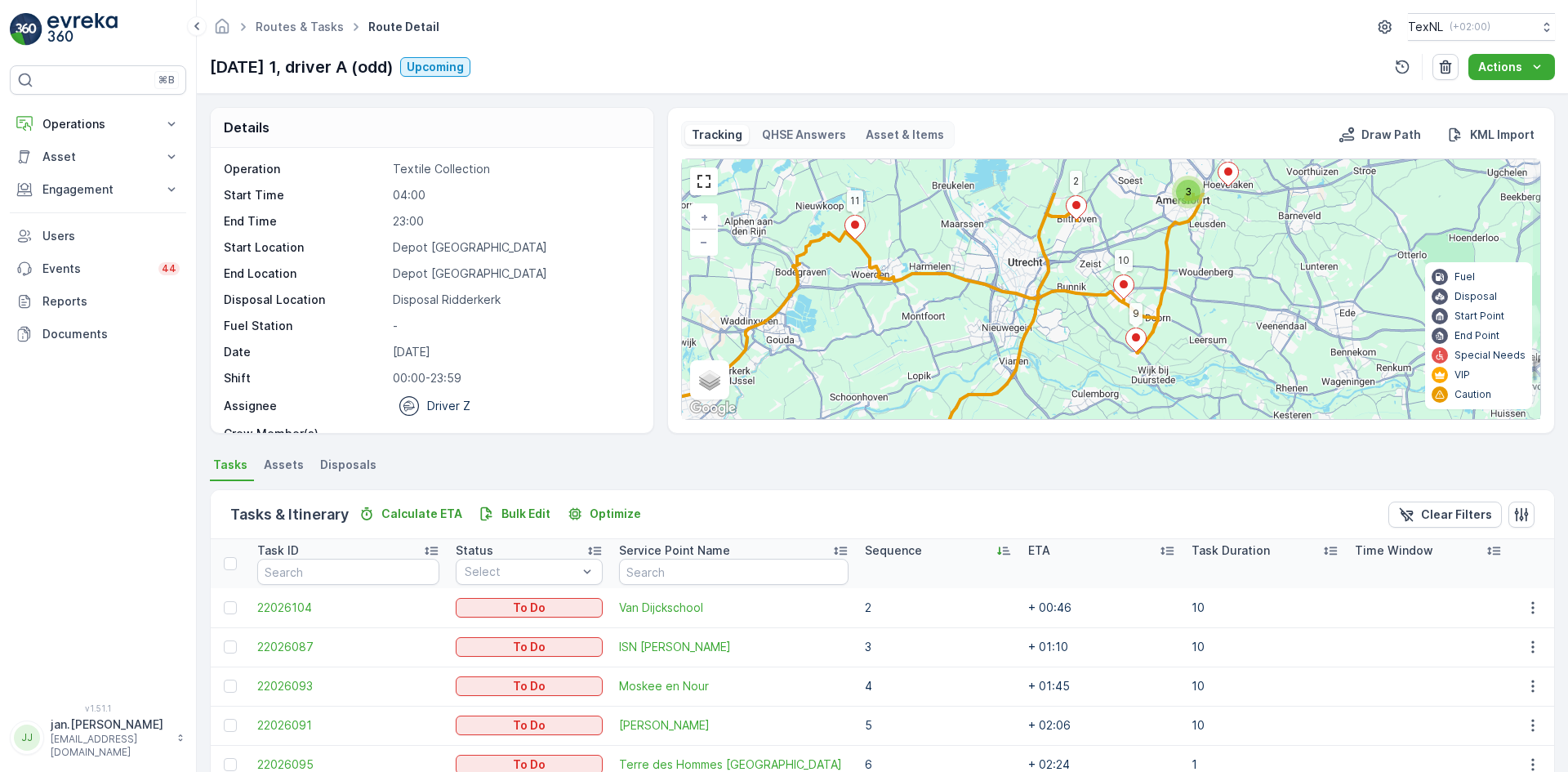
drag, startPoint x: 1156, startPoint y: 286, endPoint x: 1150, endPoint y: 345, distance: 59.3
click at [1150, 345] on div "3 11 3 2 4 9 10 5 + − Satellite Roadmap Terrain Hybrid Leaflet Keyboard shortcu…" at bounding box center [1110, 289] width 858 height 260
